Goal: Task Accomplishment & Management: Use online tool/utility

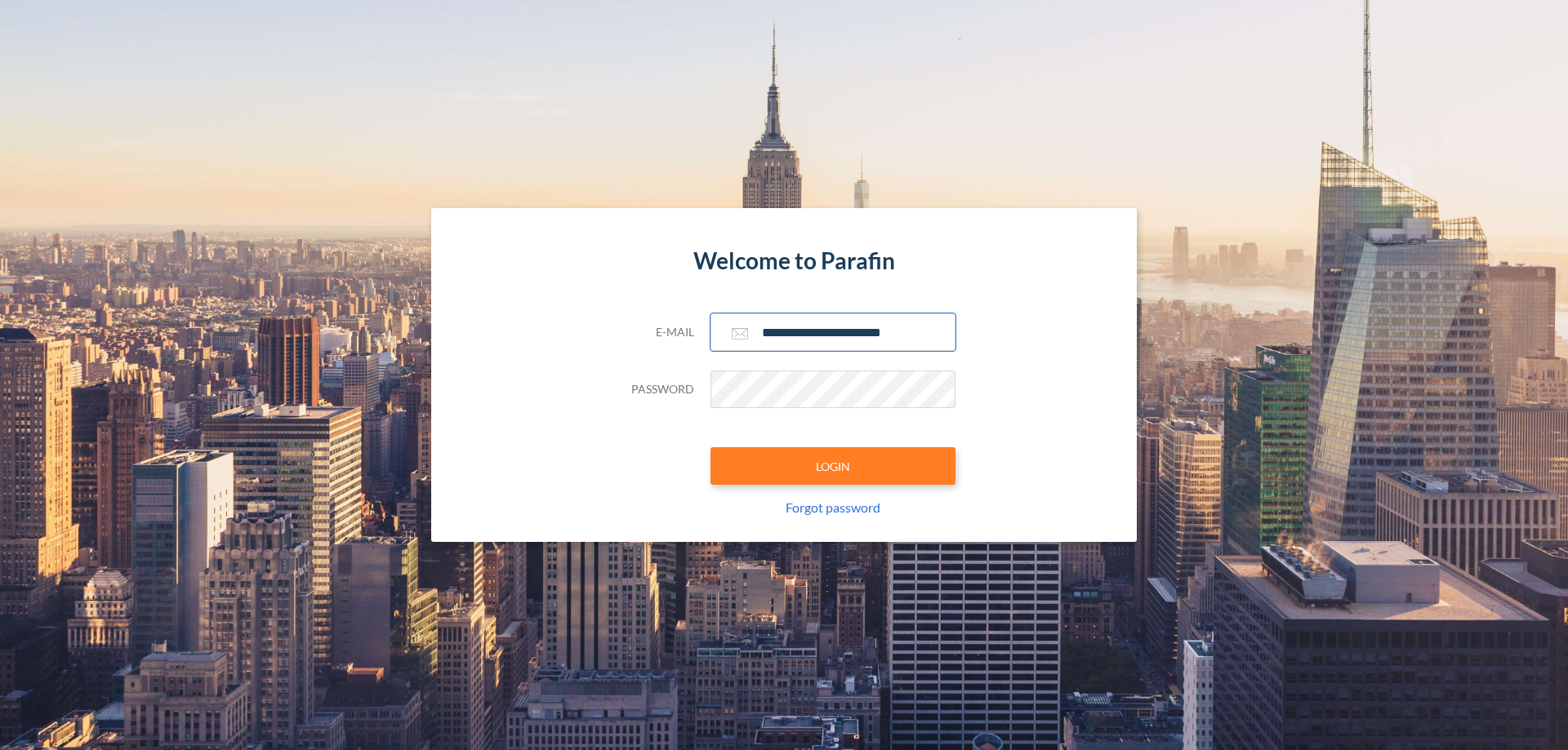
type input "**********"
click at [833, 466] on button "LOGIN" at bounding box center [832, 466] width 245 height 37
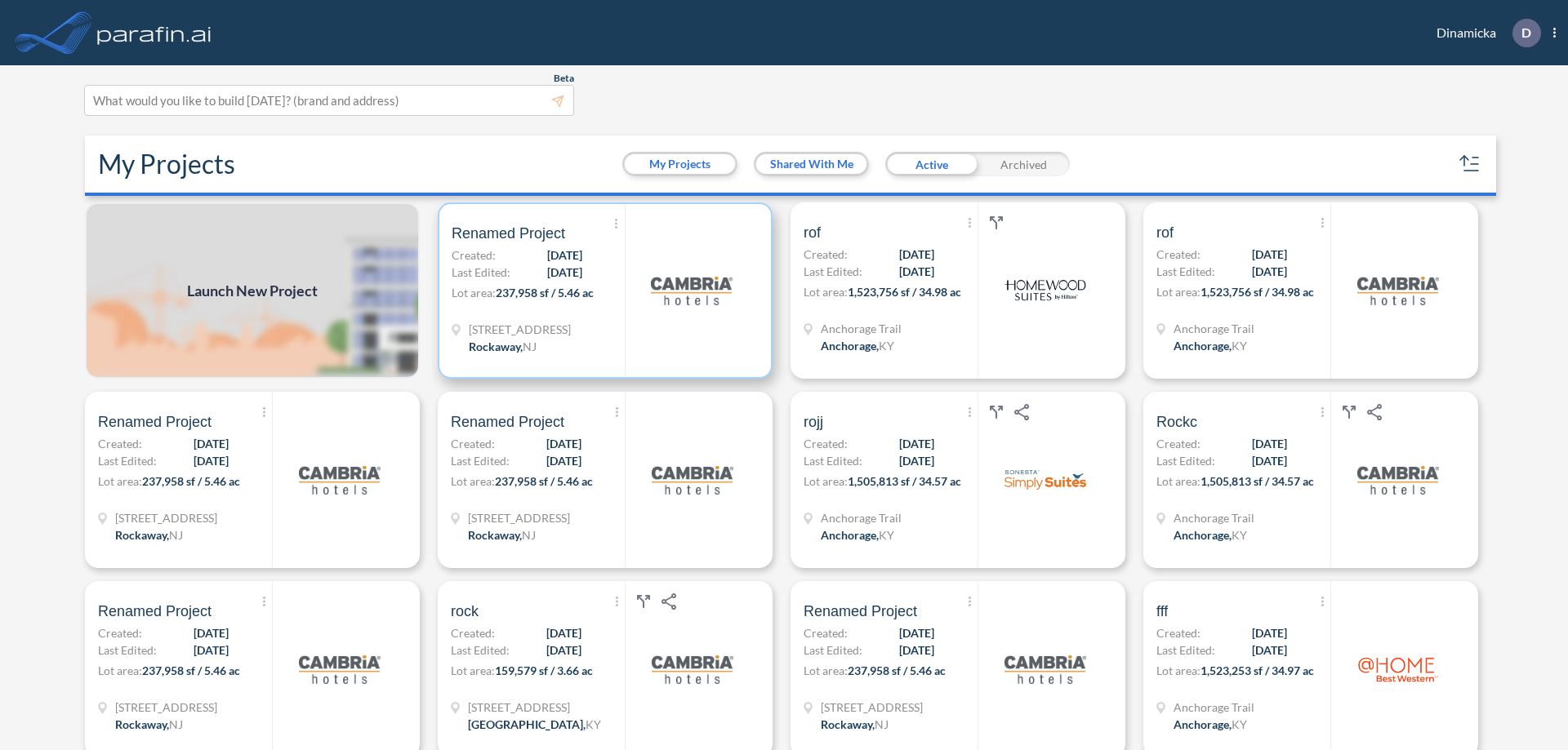
scroll to position [4, 0]
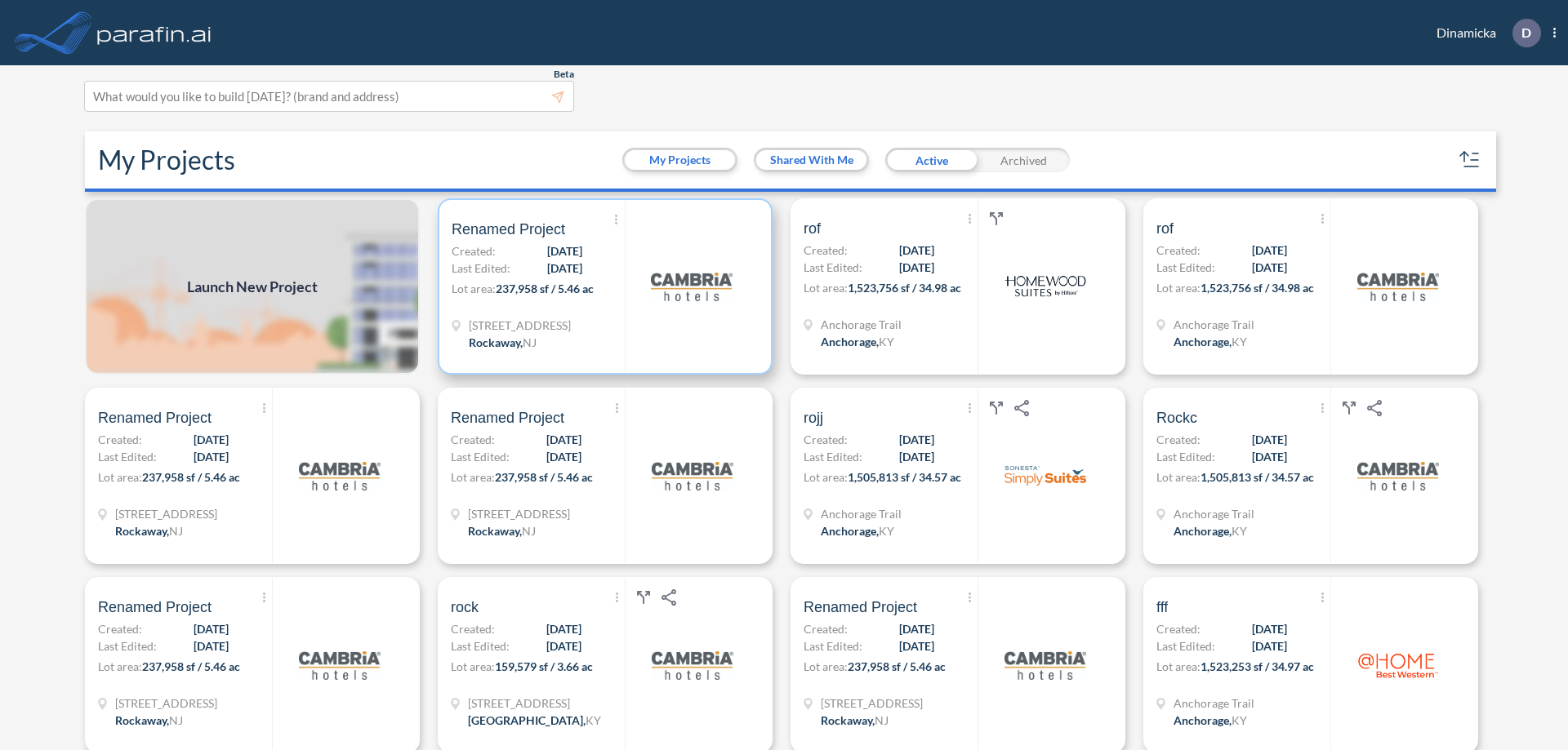
click at [602, 287] on p "Lot area: 237,958 sf / 5.46 ac" at bounding box center [538, 291] width 173 height 24
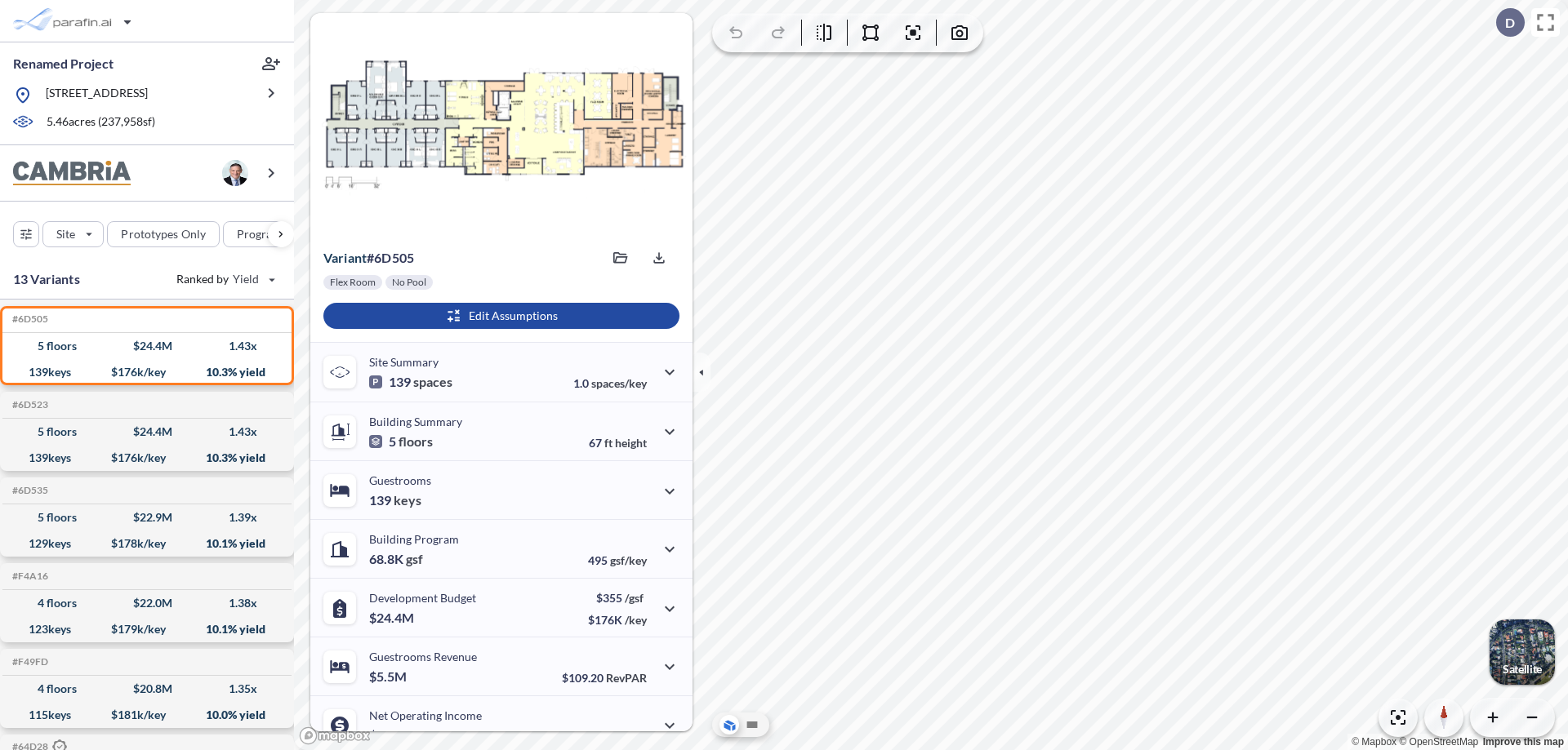
scroll to position [83, 0]
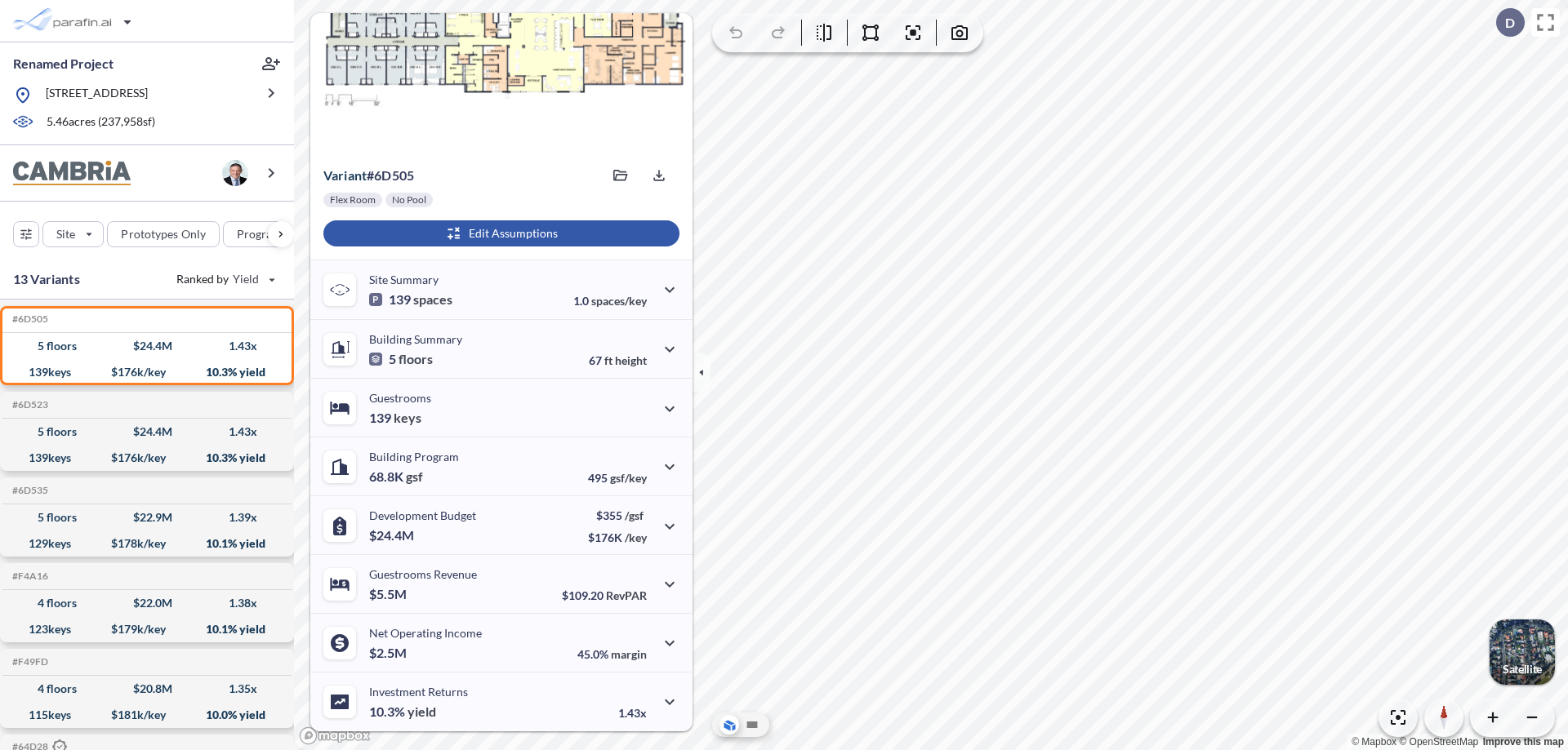
click at [499, 233] on div "button" at bounding box center [501, 233] width 356 height 26
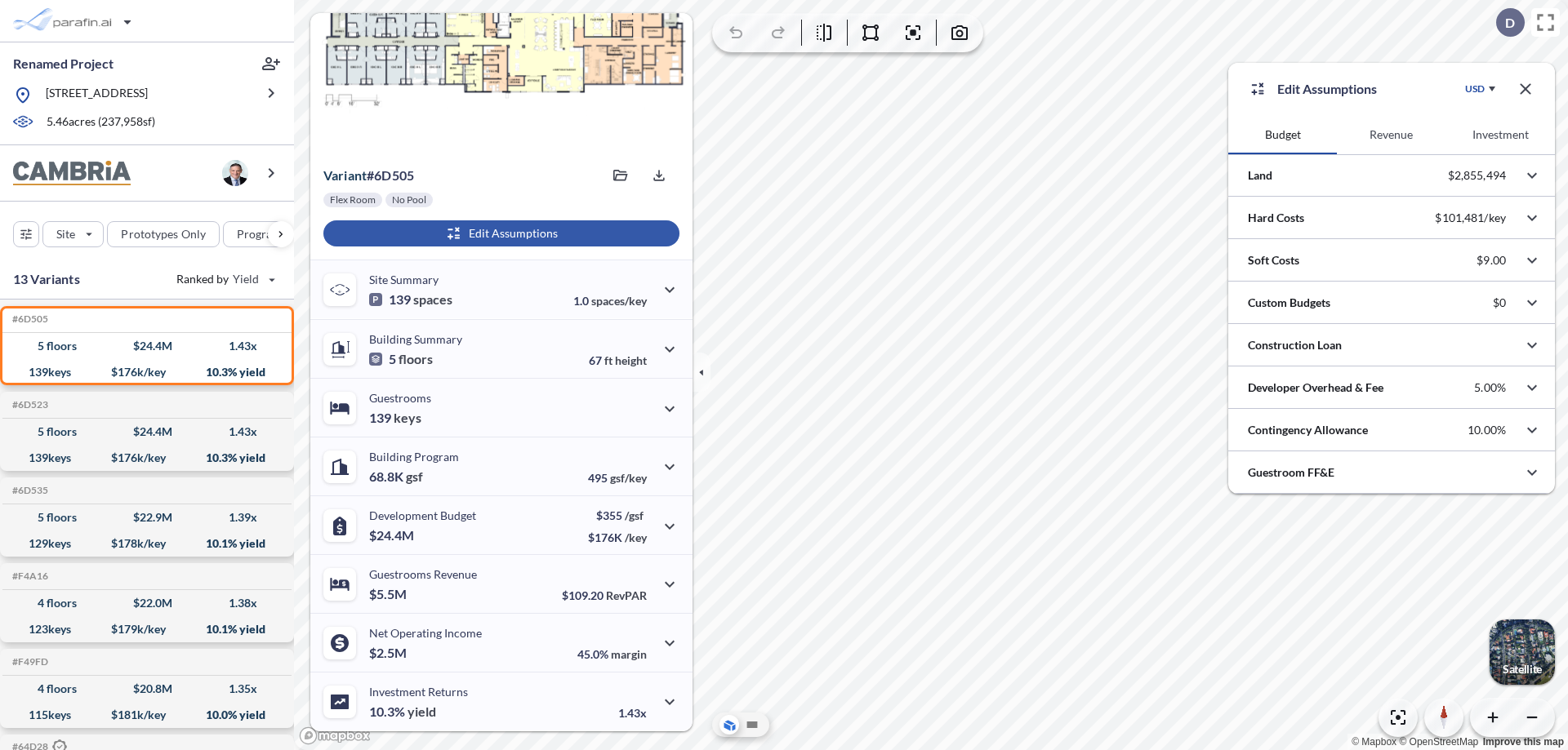
click at [1501, 135] on button "Investment" at bounding box center [1501, 134] width 109 height 39
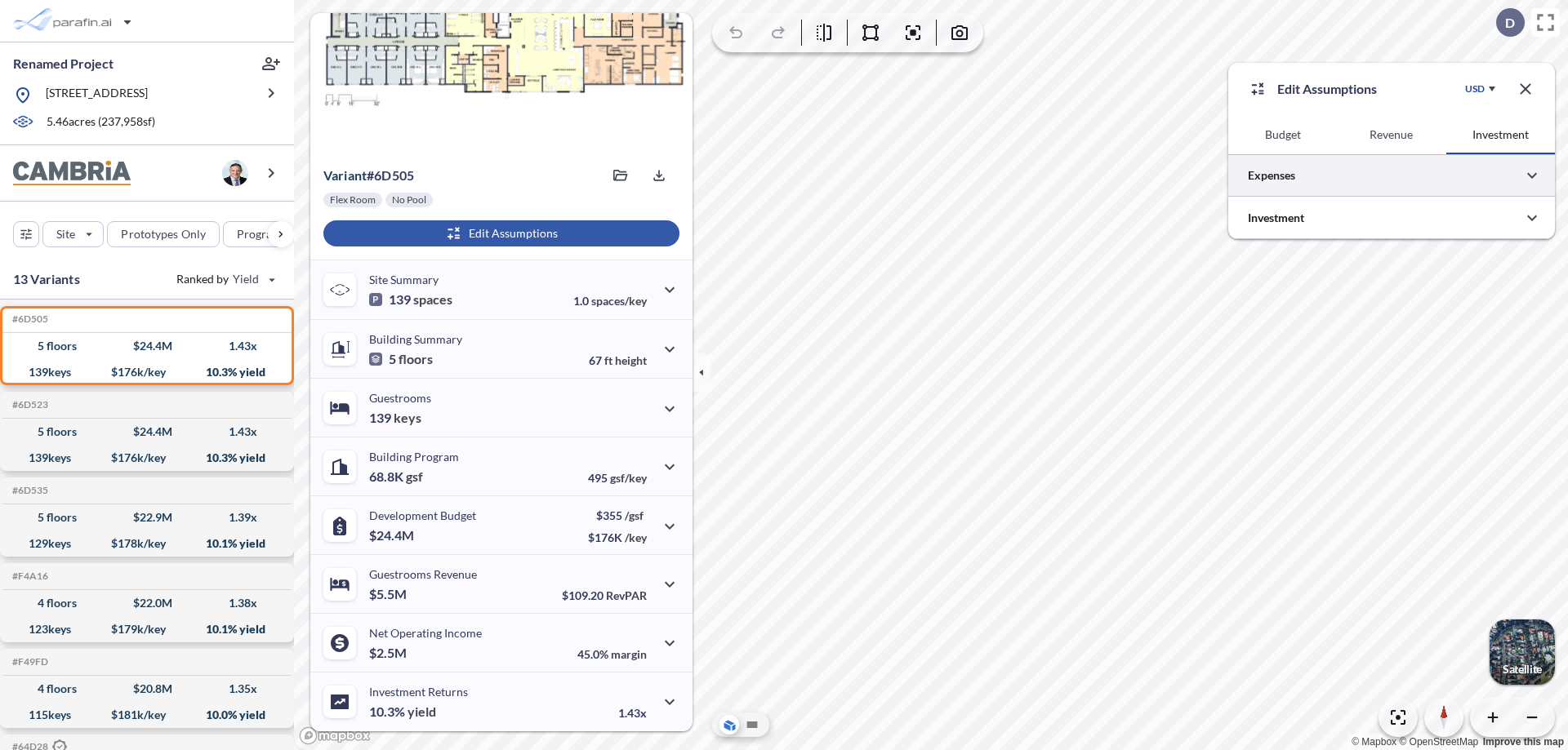
click at [1392, 175] on div at bounding box center [1392, 175] width 327 height 42
